Goal: Transaction & Acquisition: Purchase product/service

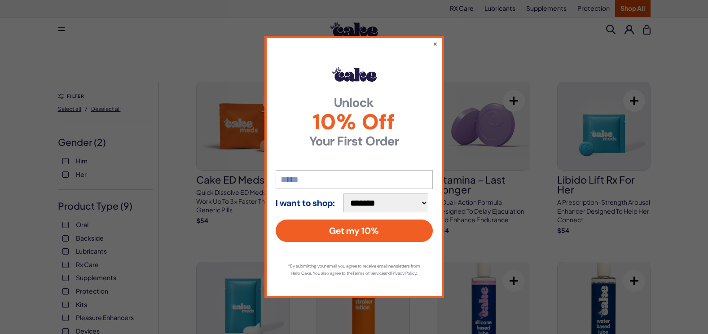
click at [434, 39] on button "×" at bounding box center [435, 43] width 5 height 9
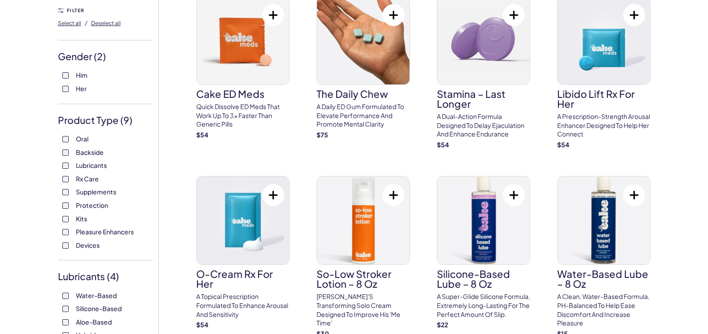
scroll to position [90, 0]
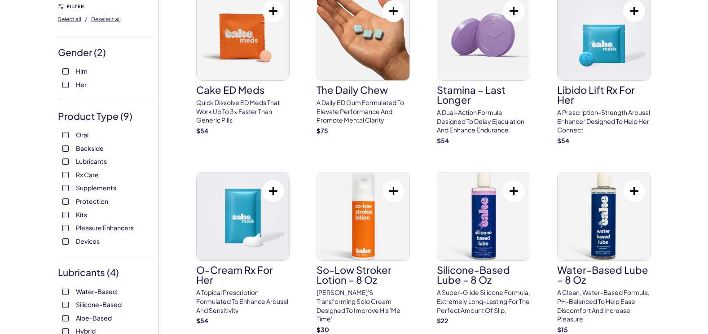
click at [491, 73] on img at bounding box center [483, 36] width 92 height 88
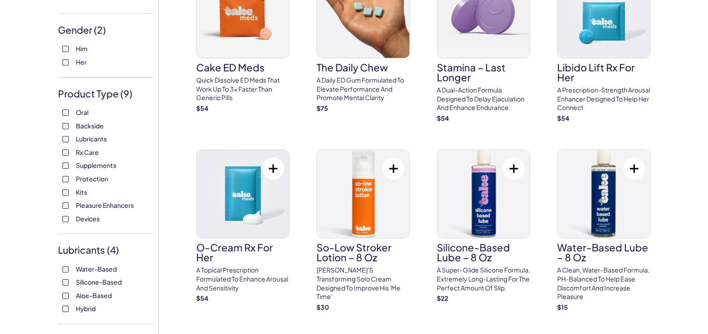
scroll to position [126, 0]
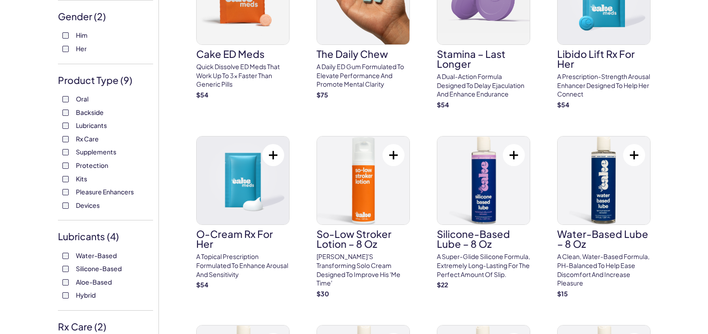
click at [229, 92] on div "$ 54" at bounding box center [242, 95] width 93 height 9
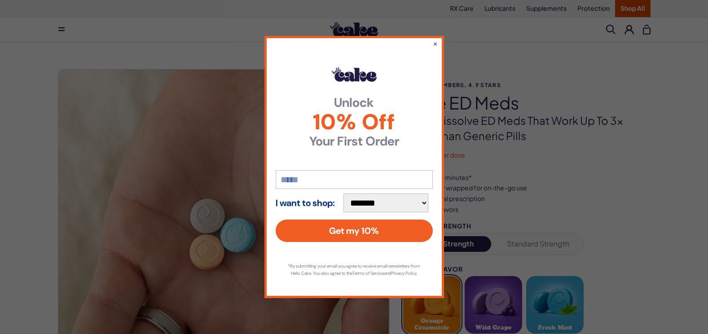
click at [436, 41] on button "×" at bounding box center [435, 43] width 5 height 9
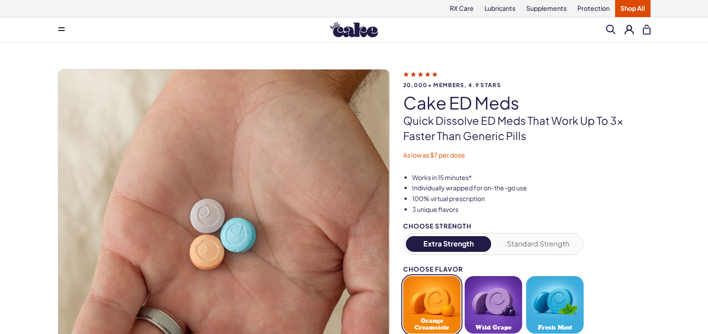
click at [136, 191] on img at bounding box center [223, 235] width 331 height 331
click at [203, 172] on img at bounding box center [223, 235] width 331 height 331
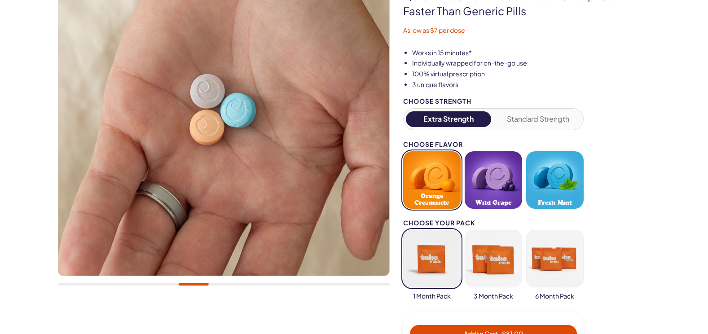
scroll to position [126, 0]
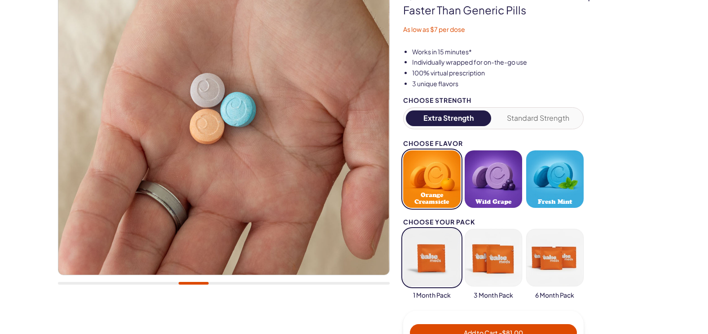
click at [84, 283] on div at bounding box center [224, 283] width 332 height 3
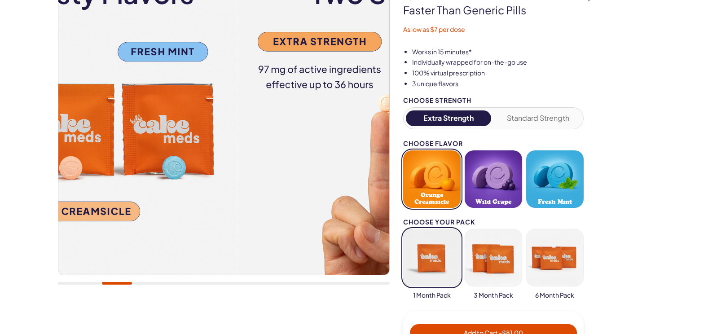
click at [117, 282] on div at bounding box center [224, 283] width 332 height 3
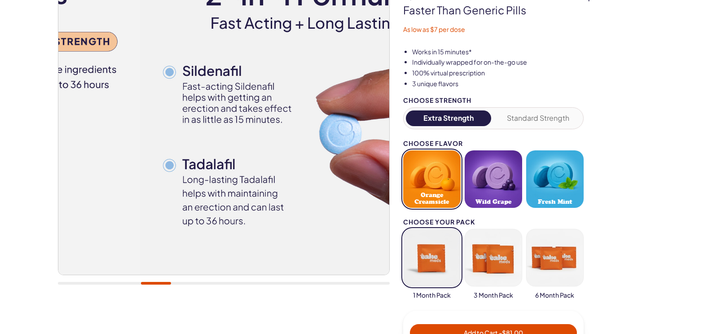
click at [156, 284] on div at bounding box center [224, 283] width 332 height 3
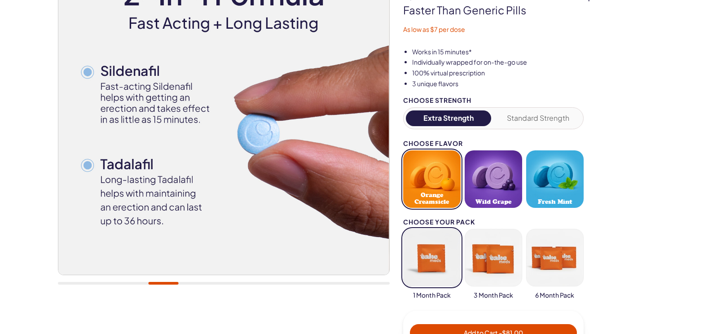
click at [202, 223] on img at bounding box center [223, 109] width 331 height 331
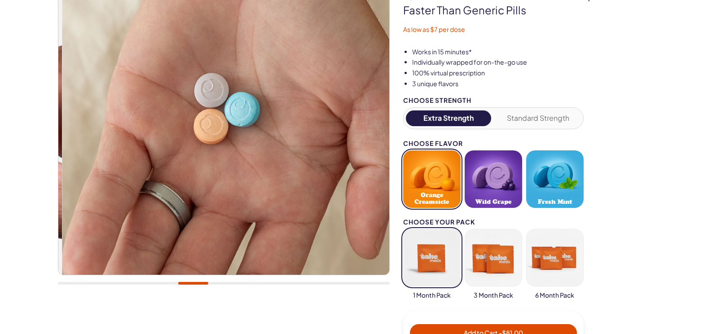
click at [193, 282] on div at bounding box center [224, 283] width 332 height 3
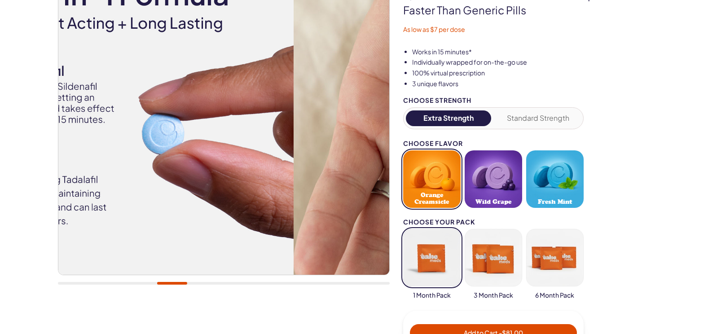
click at [172, 283] on div at bounding box center [224, 283] width 332 height 3
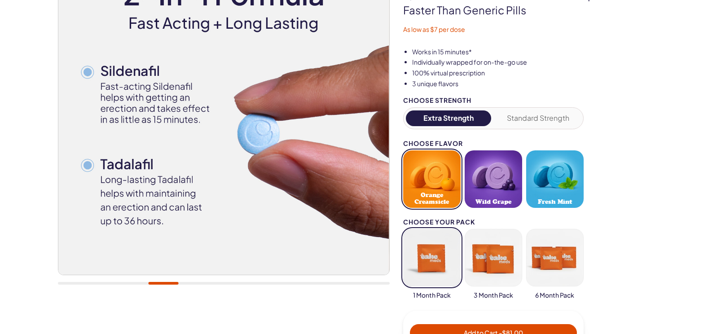
click at [202, 286] on div at bounding box center [224, 118] width 332 height 351
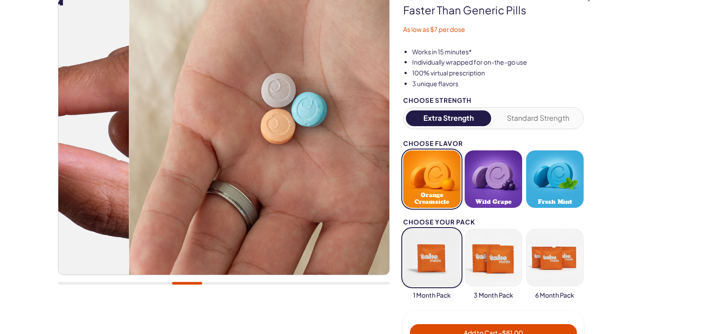
click at [200, 282] on div at bounding box center [187, 283] width 30 height 3
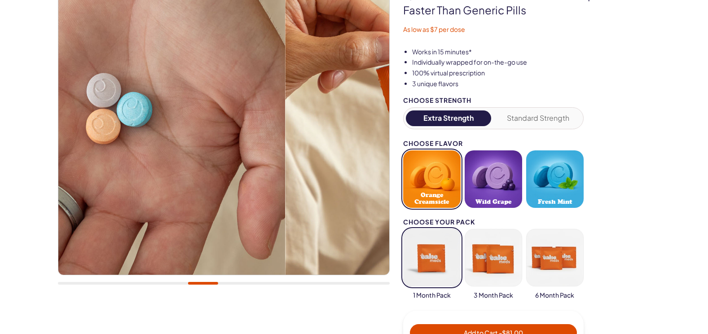
click at [152, 228] on img at bounding box center [120, 109] width 331 height 331
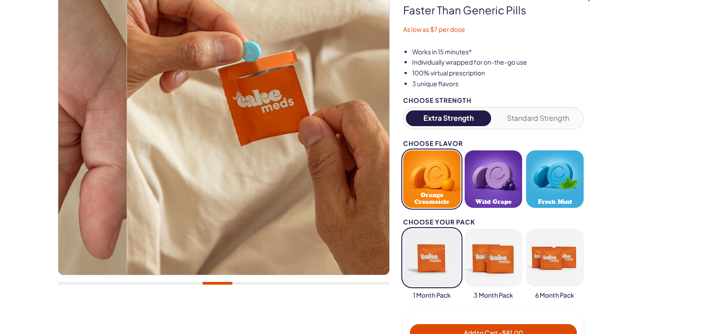
click at [217, 282] on div at bounding box center [224, 283] width 332 height 3
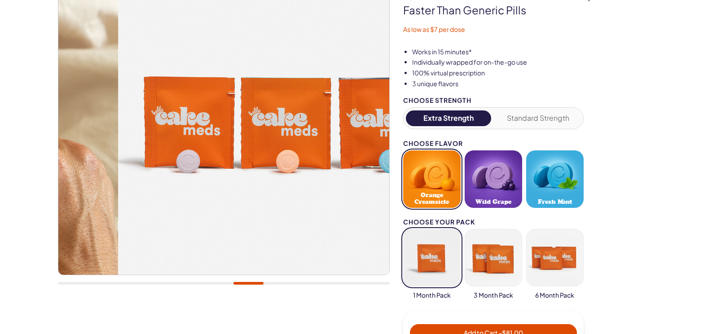
click at [248, 283] on div at bounding box center [224, 283] width 332 height 3
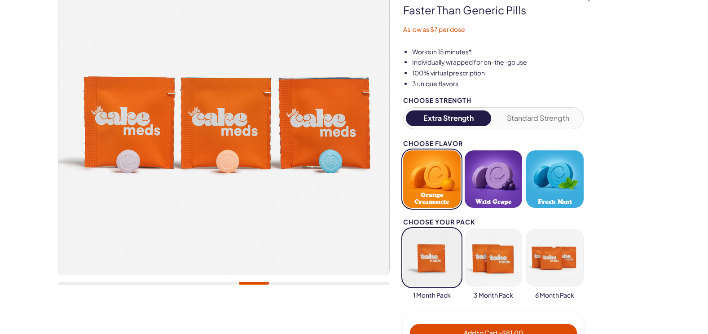
click at [277, 281] on div at bounding box center [224, 118] width 332 height 351
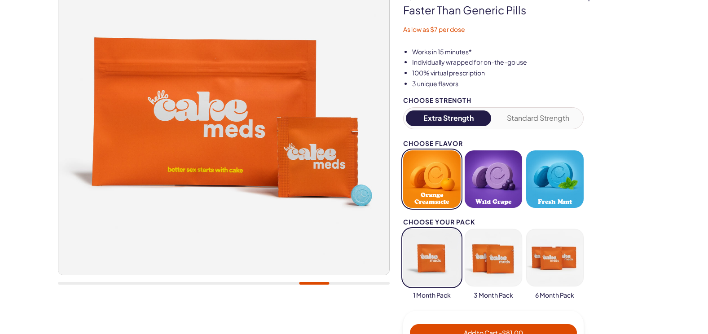
click at [341, 285] on div at bounding box center [224, 118] width 332 height 351
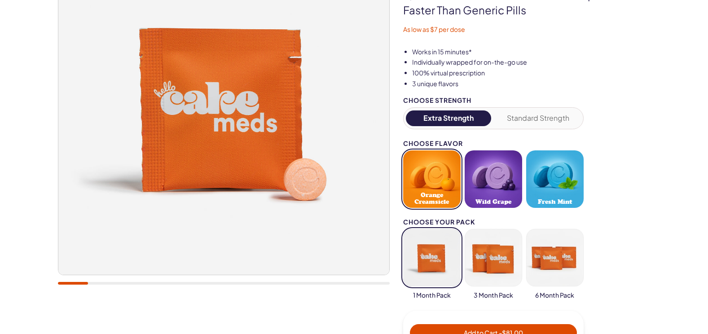
click at [434, 248] on button "button" at bounding box center [431, 257] width 57 height 57
click at [427, 261] on button "button" at bounding box center [431, 257] width 57 height 57
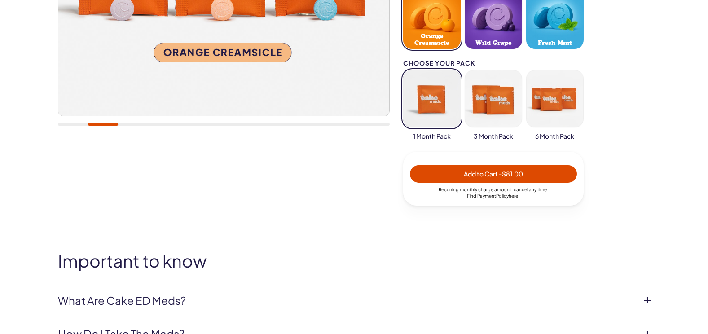
scroll to position [293, 0]
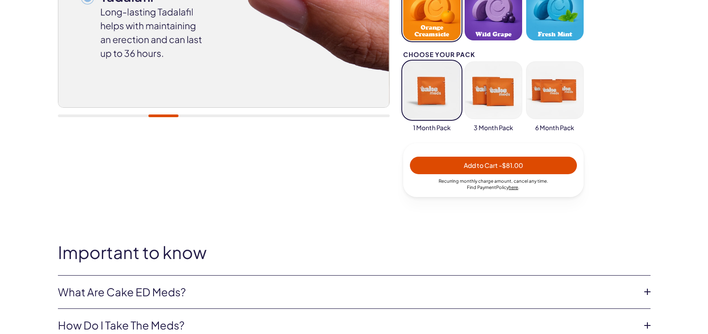
click at [489, 101] on button "button" at bounding box center [493, 89] width 57 height 57
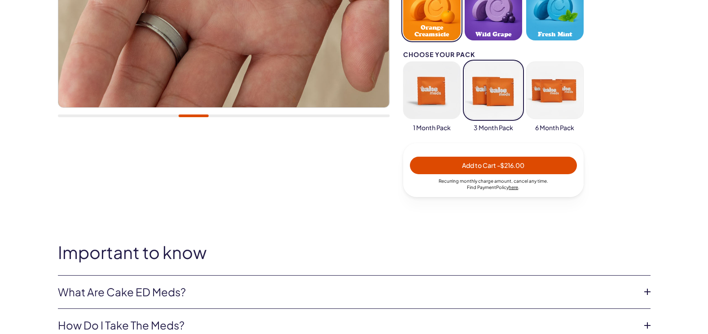
click at [543, 100] on button "button" at bounding box center [554, 89] width 57 height 57
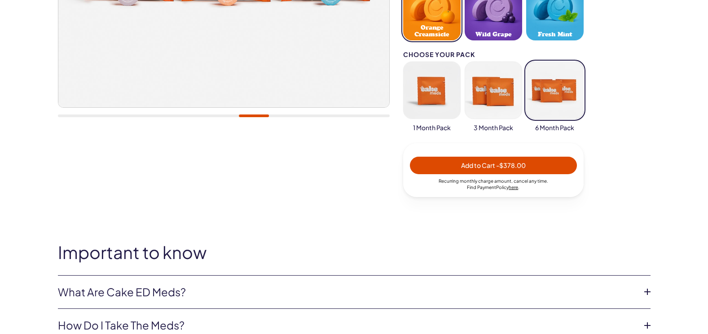
click at [454, 295] on link "What are Cake ED Meds?" at bounding box center [347, 292] width 578 height 15
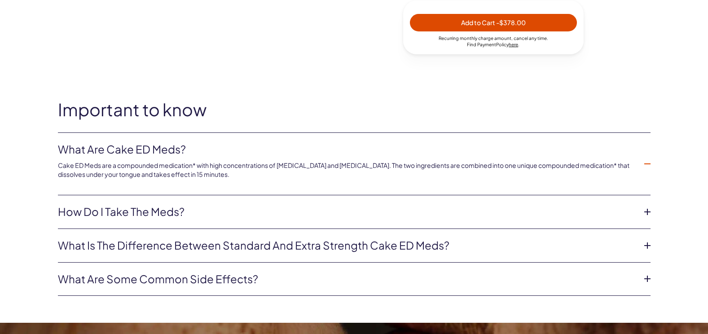
scroll to position [437, 0]
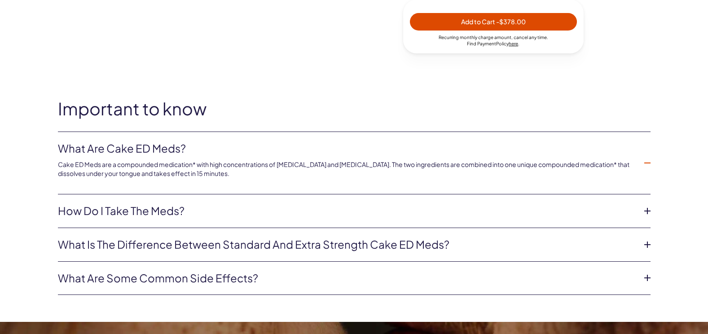
click at [358, 238] on link "What is the difference between Standard and Extra Strength Cake ED meds?" at bounding box center [347, 244] width 578 height 15
